Goal: Task Accomplishment & Management: Use online tool/utility

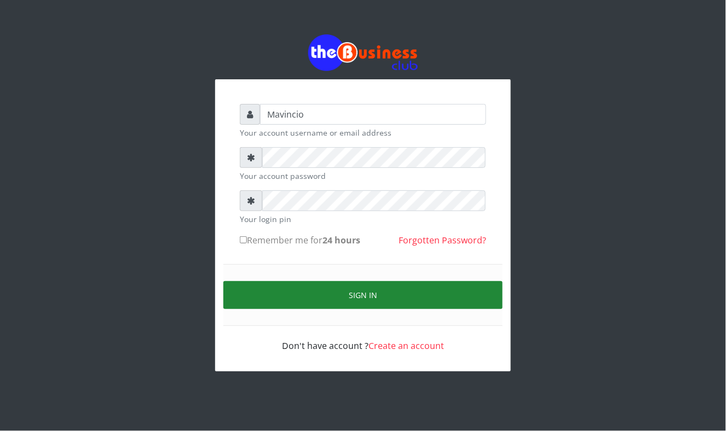
click at [373, 298] on button "Sign in" at bounding box center [362, 295] width 279 height 28
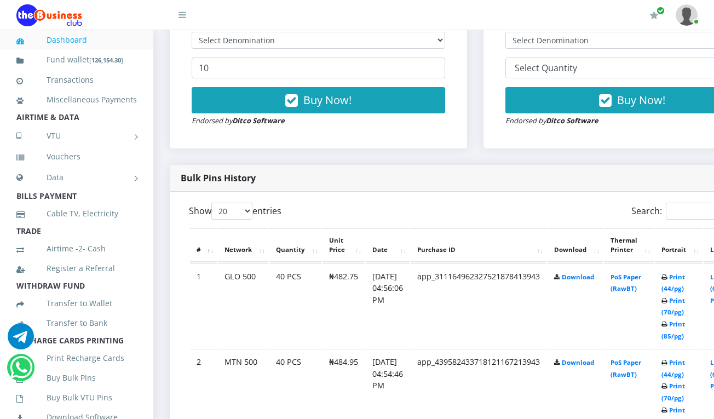
scroll to position [438, 0]
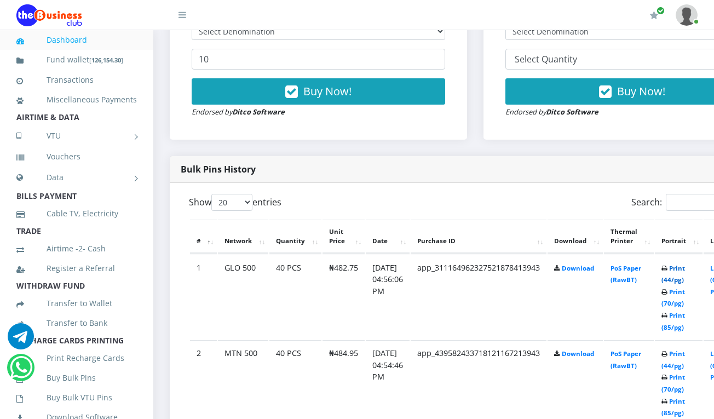
click at [685, 270] on link "Print (44/pg)" at bounding box center [673, 274] width 24 height 20
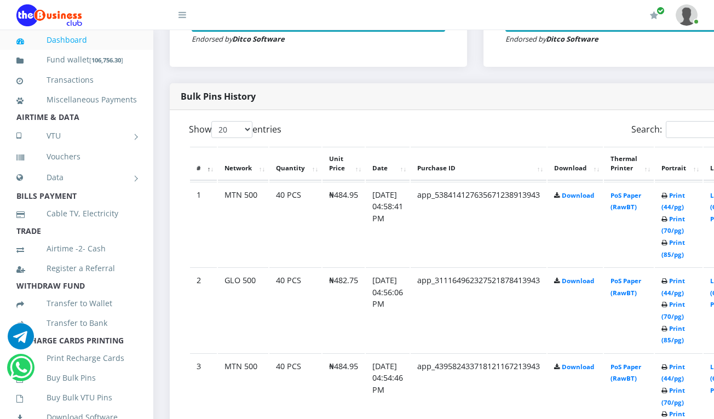
scroll to position [438, 0]
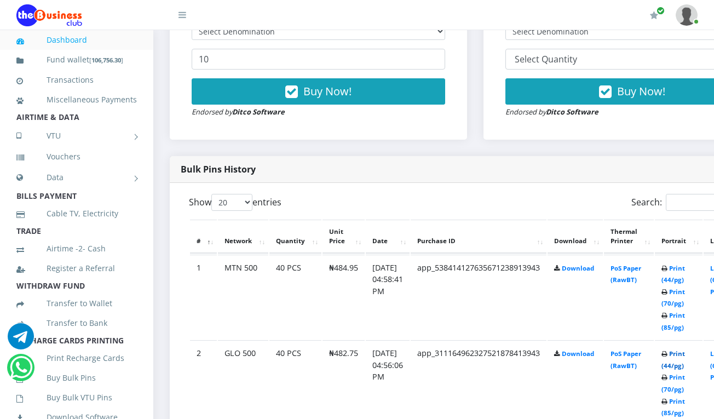
click at [685, 354] on link "Print (44/pg)" at bounding box center [673, 359] width 24 height 20
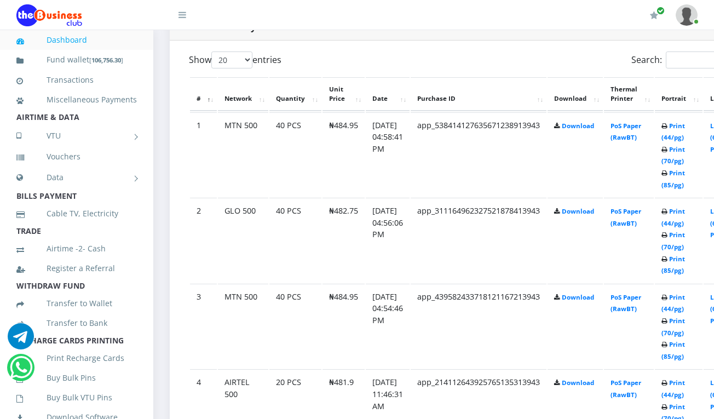
scroll to position [613, 0]
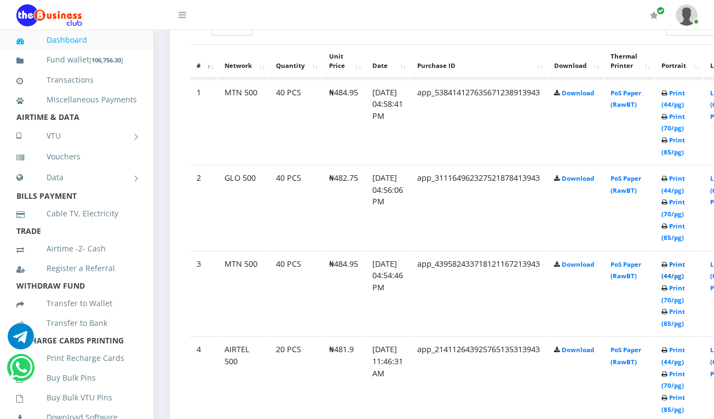
click at [683, 267] on link "Print (44/pg)" at bounding box center [673, 270] width 24 height 20
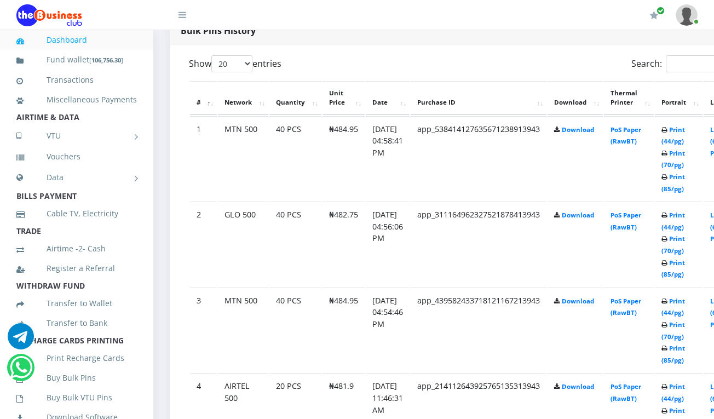
scroll to position [613, 0]
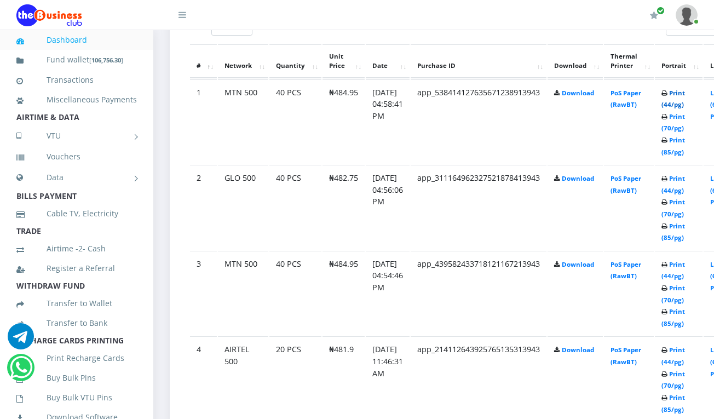
click at [685, 93] on link "Print (44/pg)" at bounding box center [673, 99] width 24 height 20
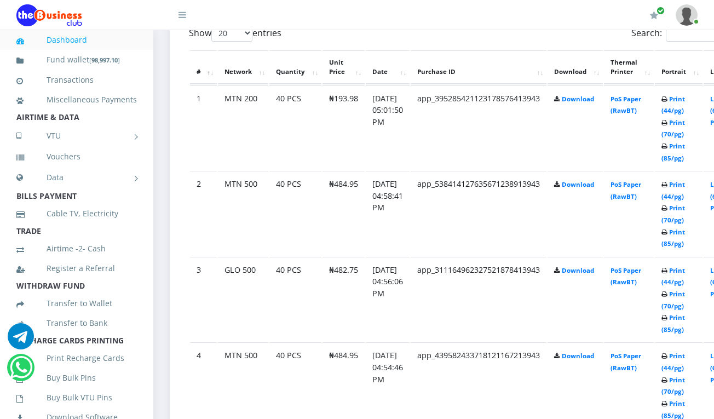
scroll to position [579, 0]
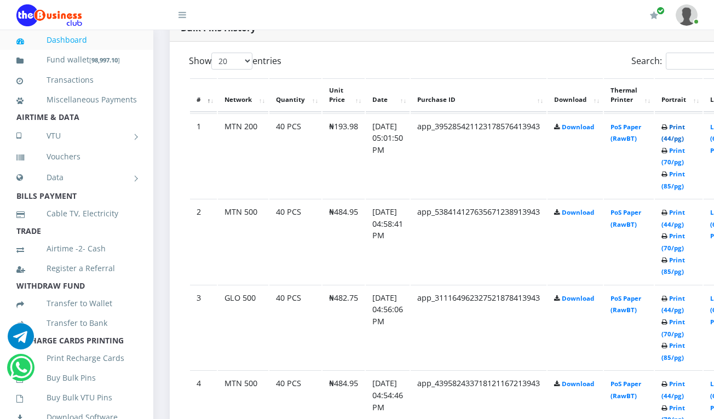
click at [684, 128] on link "Print (44/pg)" at bounding box center [673, 133] width 24 height 20
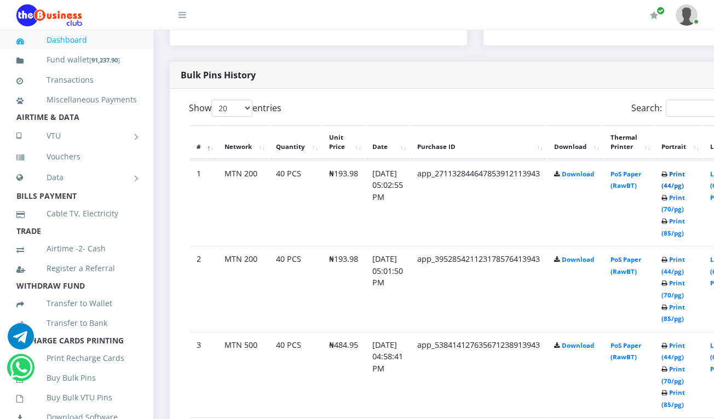
click at [682, 173] on link "Print (44/pg)" at bounding box center [673, 180] width 24 height 20
click at [682, 176] on link "Print (44/pg)" at bounding box center [673, 181] width 24 height 20
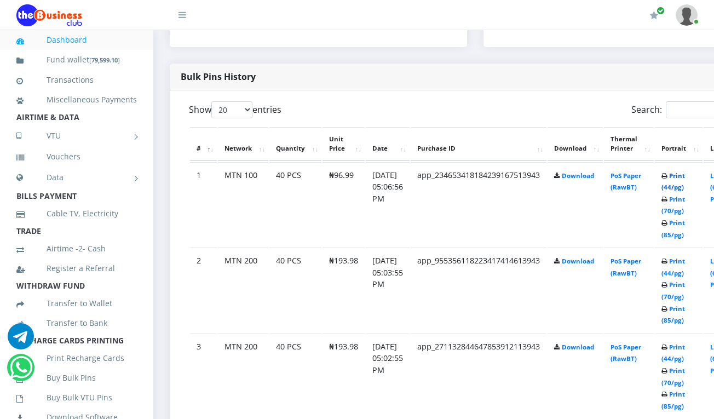
click at [685, 175] on link "Print (44/pg)" at bounding box center [673, 181] width 24 height 20
click at [684, 177] on link "Print (44/pg)" at bounding box center [673, 182] width 24 height 20
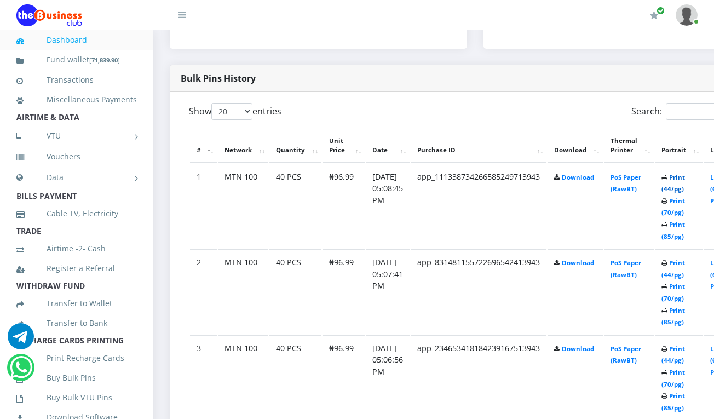
click at [685, 178] on link "Print (44/pg)" at bounding box center [673, 183] width 24 height 20
click at [685, 180] on link "Print (44/pg)" at bounding box center [673, 184] width 24 height 20
click at [685, 182] on link "Print (44/pg)" at bounding box center [673, 184] width 24 height 20
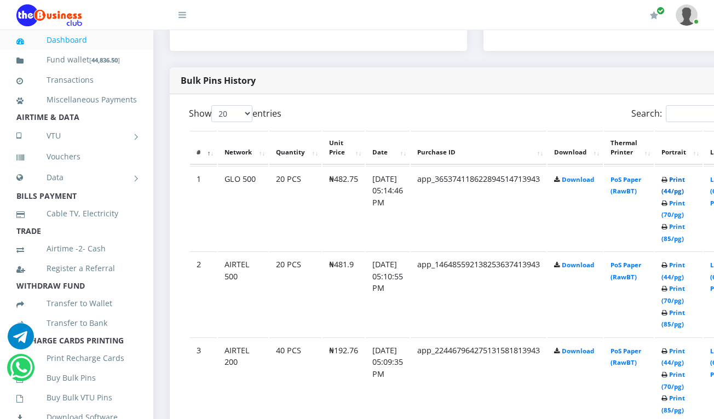
click at [685, 182] on link "Print (44/pg)" at bounding box center [673, 185] width 24 height 20
click at [685, 182] on link "Print (44/pg)" at bounding box center [673, 186] width 24 height 20
click at [684, 182] on link "Print (44/pg)" at bounding box center [673, 186] width 24 height 20
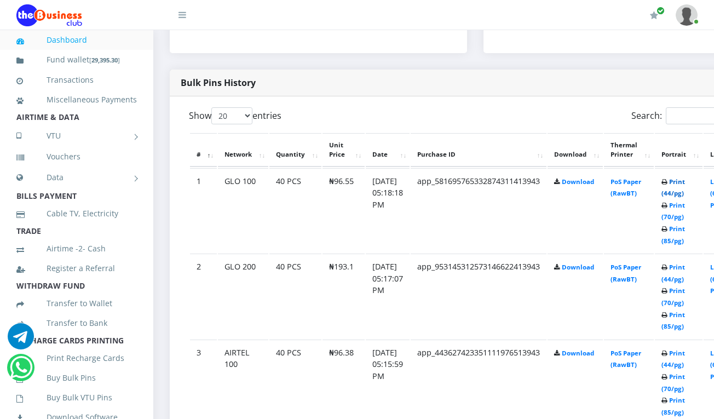
click at [685, 183] on link "Print (44/pg)" at bounding box center [673, 187] width 24 height 20
drag, startPoint x: 0, startPoint y: 0, endPoint x: 686, endPoint y: 182, distance: 709.7
click at [685, 182] on link "Print (44/pg)" at bounding box center [673, 188] width 24 height 20
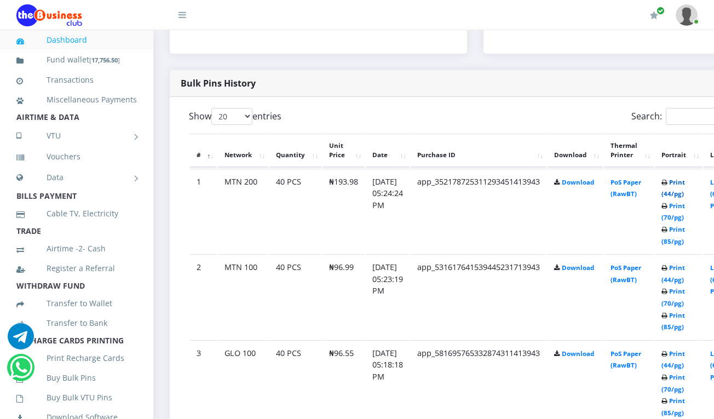
click at [685, 182] on link "Print (44/pg)" at bounding box center [673, 188] width 24 height 20
click at [685, 269] on link "Print (44/pg)" at bounding box center [673, 274] width 24 height 20
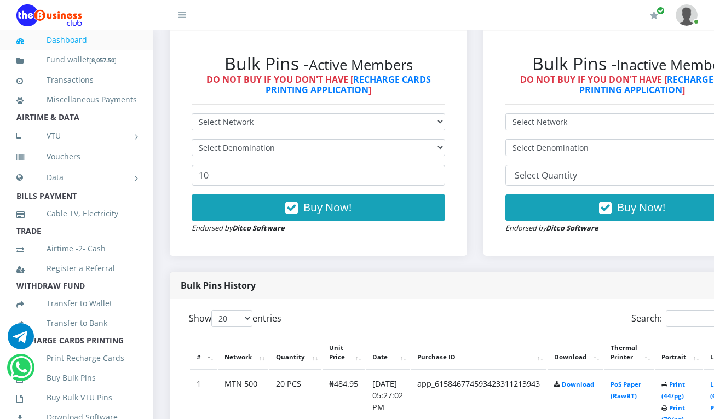
scroll to position [350, 0]
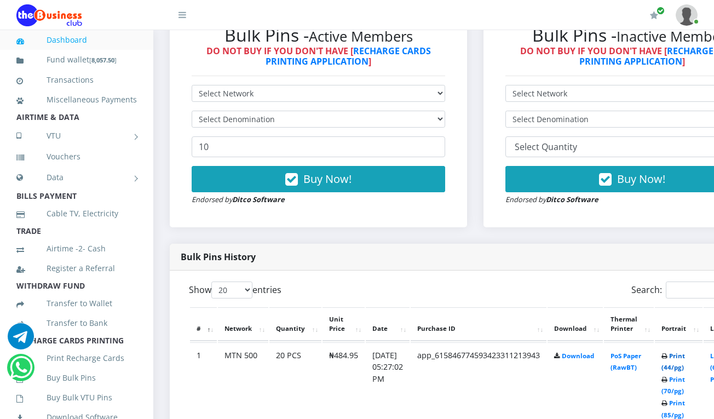
click at [685, 354] on link "Print (44/pg)" at bounding box center [673, 361] width 24 height 20
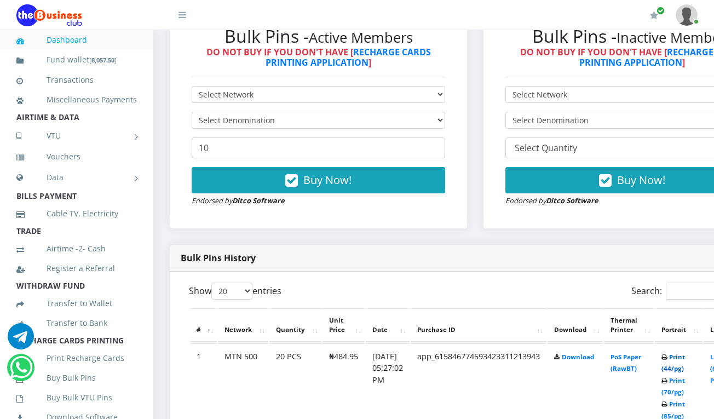
click at [685, 356] on link "Print (44/pg)" at bounding box center [673, 363] width 24 height 20
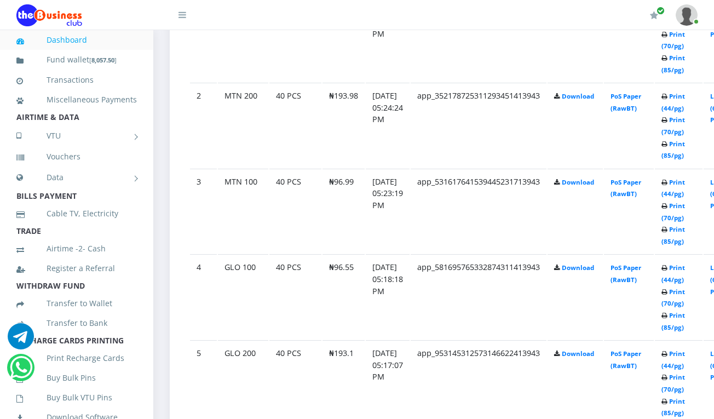
scroll to position [699, 0]
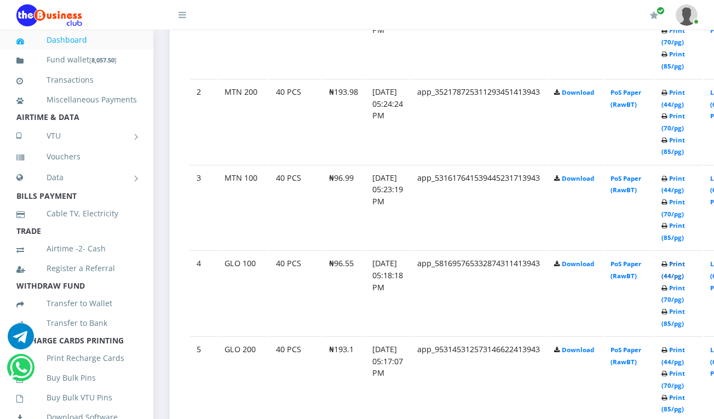
click at [685, 264] on link "Print (44/pg)" at bounding box center [673, 269] width 24 height 20
